Goal: Answer question/provide support

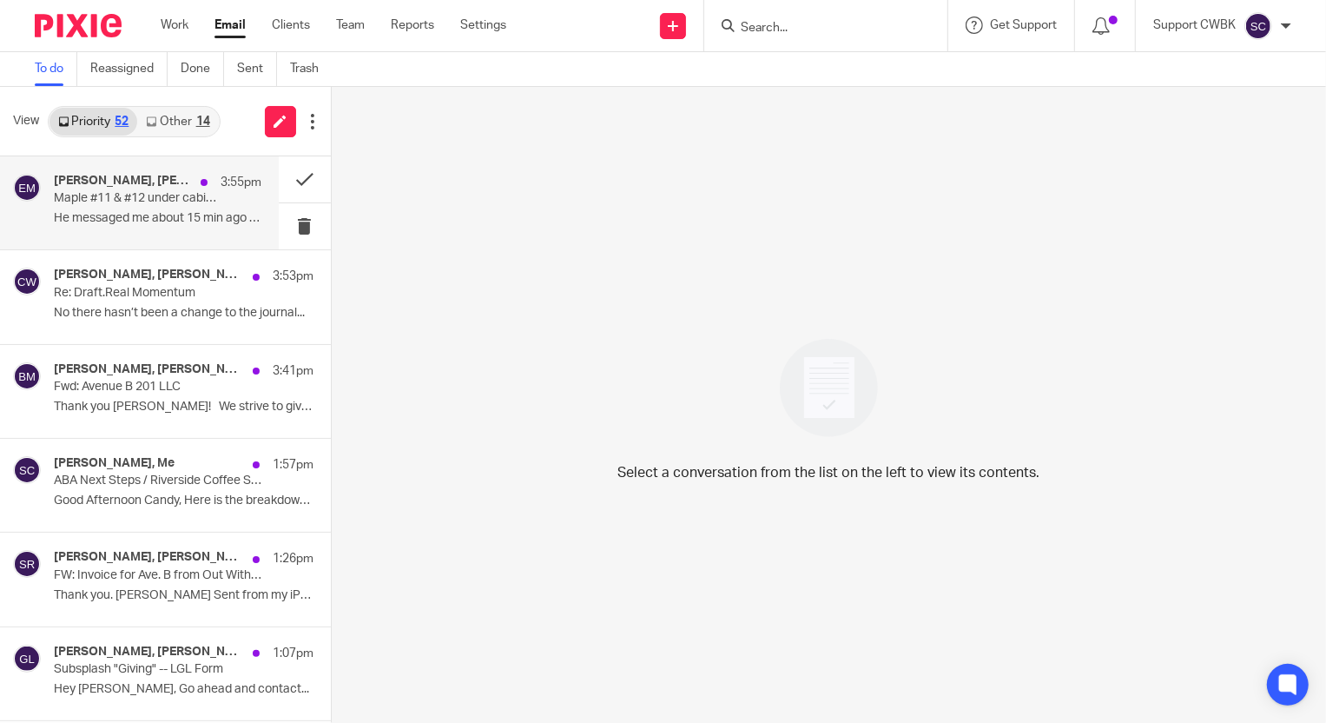
click at [78, 220] on p "He messaged me about 15 min ago and said he..." at bounding box center [158, 218] width 208 height 15
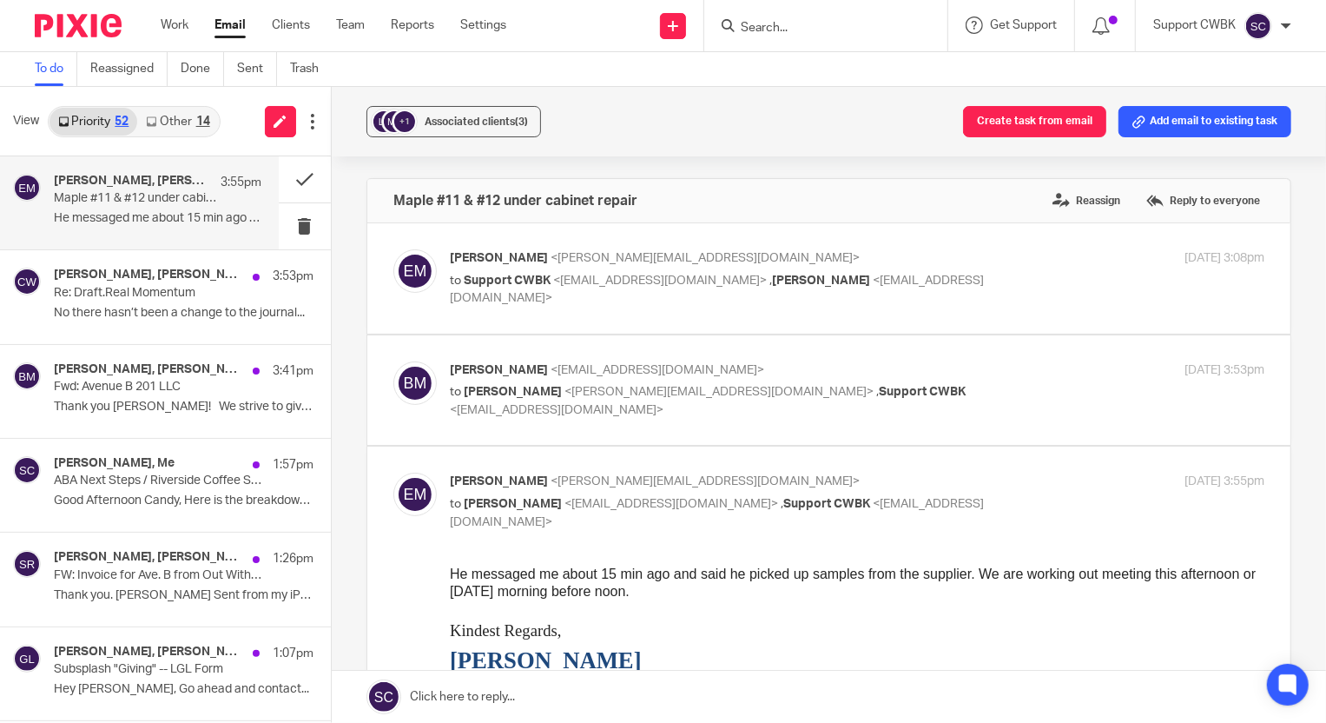
click at [816, 407] on p "to [PERSON_NAME] <[PERSON_NAME][EMAIL_ADDRESS][DOMAIN_NAME]> , Support CWBK <[E…" at bounding box center [721, 401] width 543 height 36
checkbox input "true"
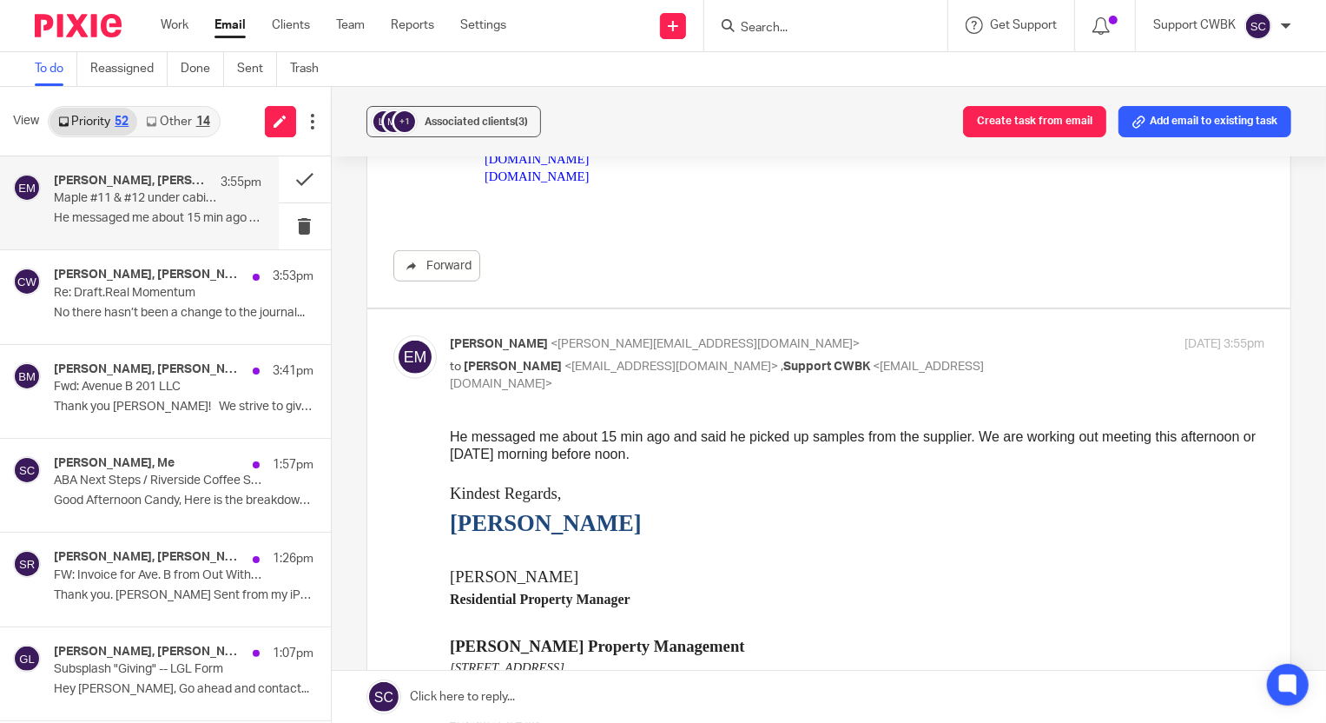
scroll to position [869, 0]
click at [158, 121] on link "Other 14" at bounding box center [177, 122] width 81 height 28
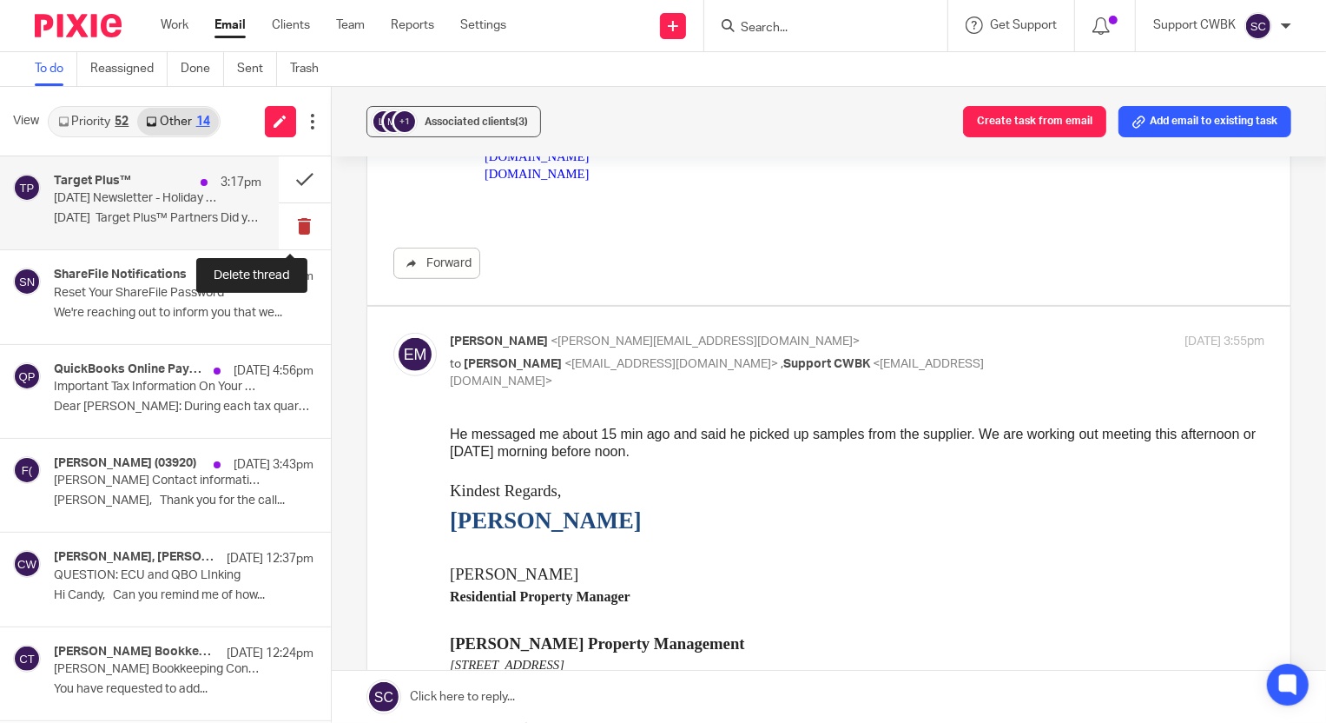
click at [290, 225] on button at bounding box center [305, 226] width 52 height 46
click at [288, 228] on button at bounding box center [305, 226] width 52 height 46
